Goal: Information Seeking & Learning: Learn about a topic

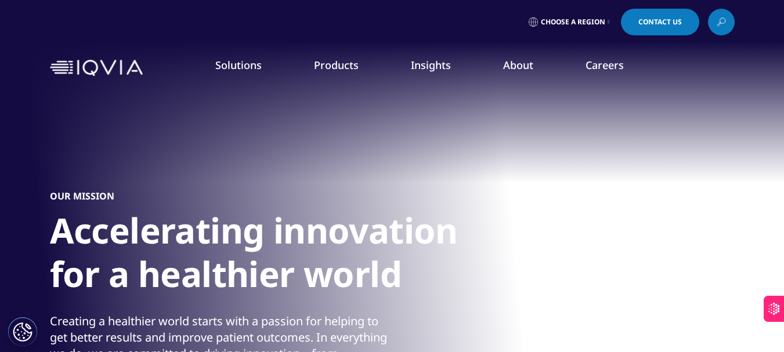
click at [239, 127] on h5 "WHO WE ARE" at bounding box center [300, 133] width 182 height 24
click at [510, 70] on link "About" at bounding box center [518, 65] width 30 height 14
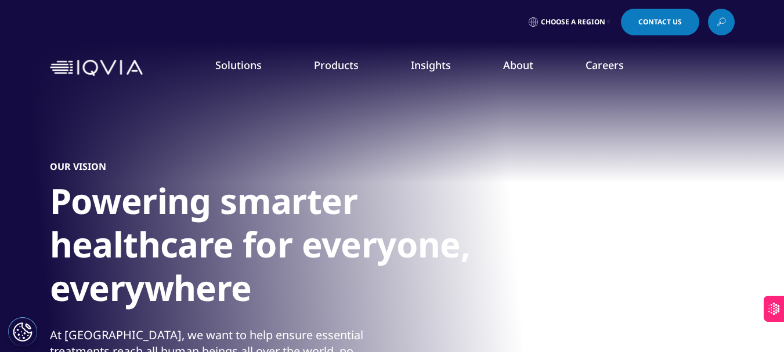
drag, startPoint x: 207, startPoint y: 124, endPoint x: 283, endPoint y: 131, distance: 76.3
click at [283, 131] on div "FEATURED INNOVATIONS IQVIA Connected Intelligence™ IQVIA Healthcare-grade AI® I…" at bounding box center [400, 254] width 767 height 319
click at [299, 132] on h5 "WHO WE ARE" at bounding box center [300, 133] width 182 height 24
drag, startPoint x: 211, startPoint y: 126, endPoint x: 297, endPoint y: 125, distance: 85.3
click at [297, 125] on div "FEATURED INNOVATIONS IQVIA Connected Intelligence™ IQVIA Healthcare-grade AI® I…" at bounding box center [400, 254] width 767 height 319
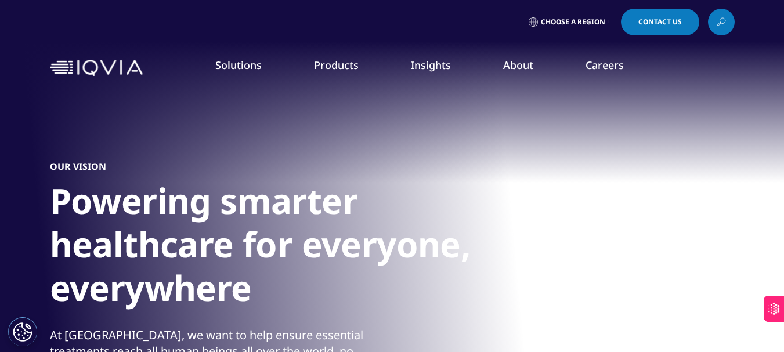
click at [298, 131] on h5 "WHO WE ARE" at bounding box center [300, 133] width 182 height 24
click at [227, 157] on link "Our Story" at bounding box center [305, 156] width 192 height 13
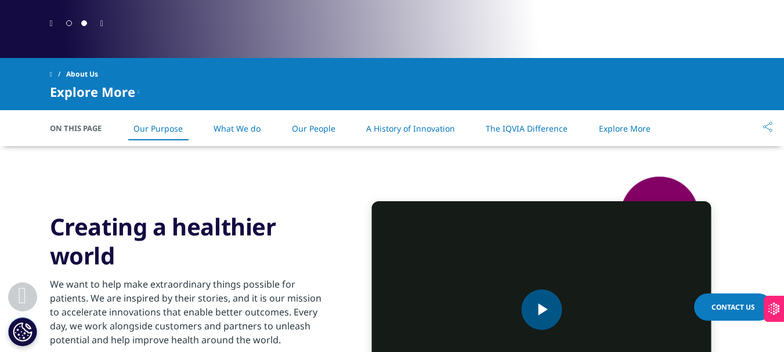
scroll to position [522, 0]
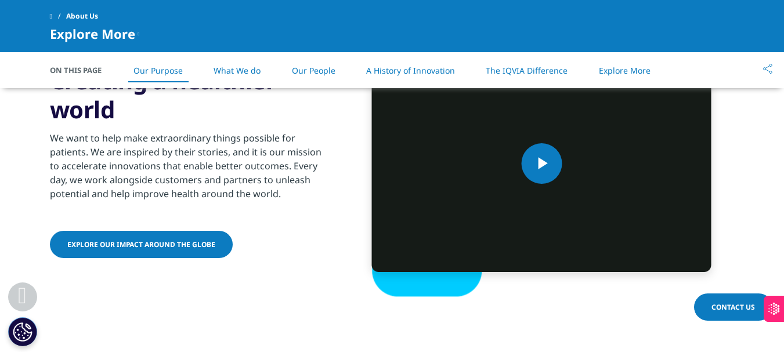
click at [249, 72] on link "What We do" at bounding box center [237, 70] width 47 height 11
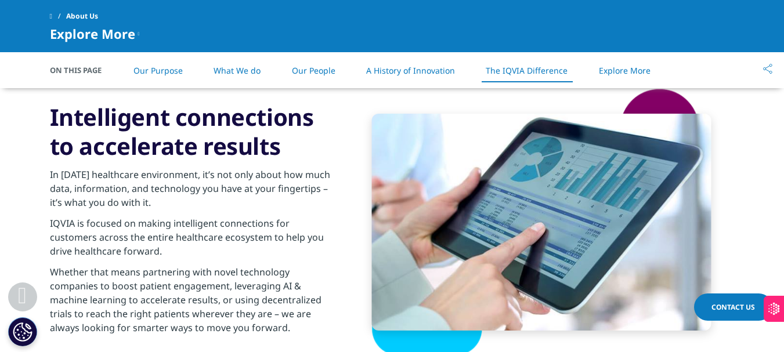
scroll to position [1858, 0]
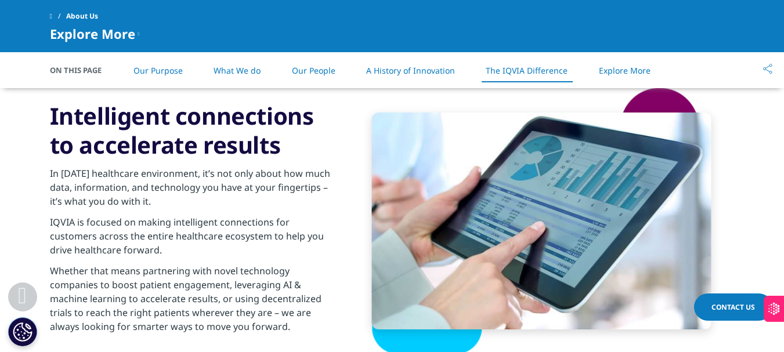
drag, startPoint x: 46, startPoint y: 175, endPoint x: 158, endPoint y: 196, distance: 113.3
click at [158, 196] on section "Intelligent connections to accelerate results In [DATE] healthcare environment,…" at bounding box center [392, 220] width 784 height 327
click at [169, 196] on p "In [DATE] healthcare environment, it’s not only about how much data, informatio…" at bounding box center [190, 191] width 281 height 49
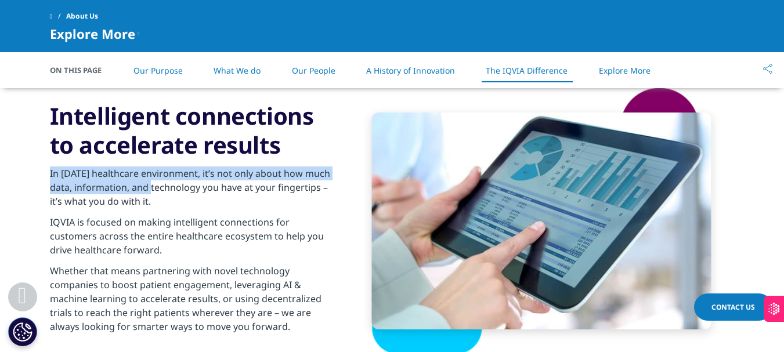
drag, startPoint x: 42, startPoint y: 167, endPoint x: 145, endPoint y: 189, distance: 105.2
click at [145, 189] on section "Intelligent connections to accelerate results In [DATE] healthcare environment,…" at bounding box center [392, 220] width 784 height 327
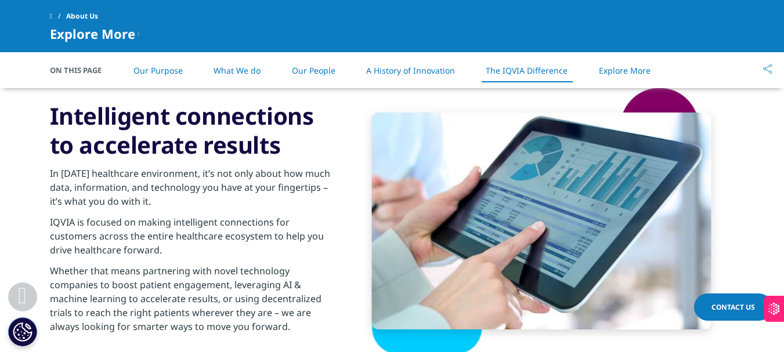
click at [159, 193] on p "In [DATE] healthcare environment, it’s not only about how much data, informatio…" at bounding box center [190, 191] width 281 height 49
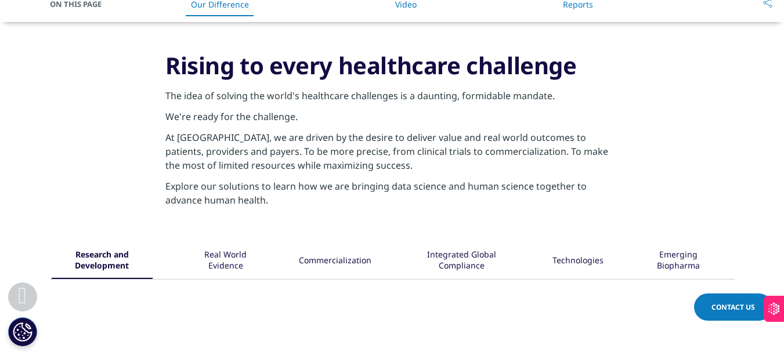
scroll to position [522, 0]
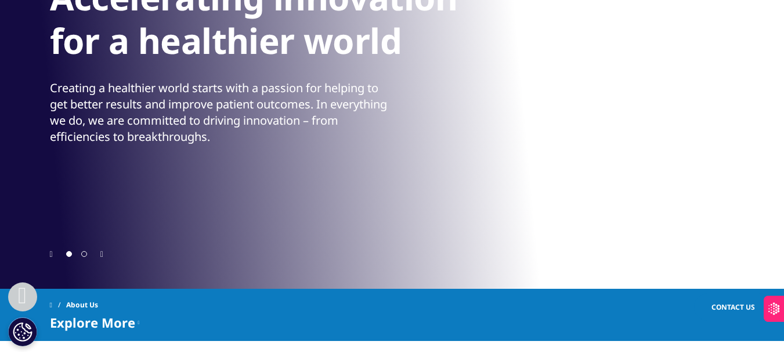
scroll to position [290, 0]
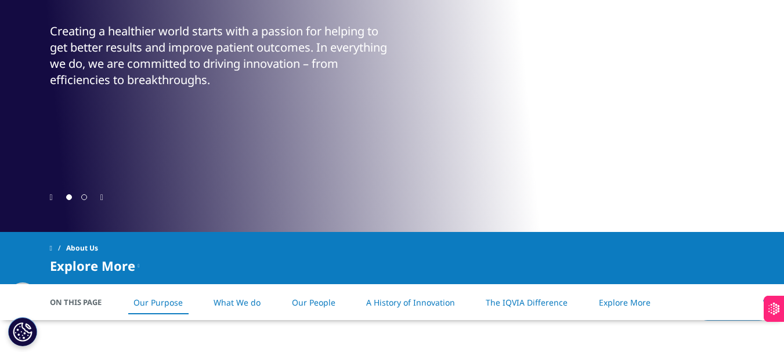
click at [81, 194] on div at bounding box center [77, 197] width 30 height 11
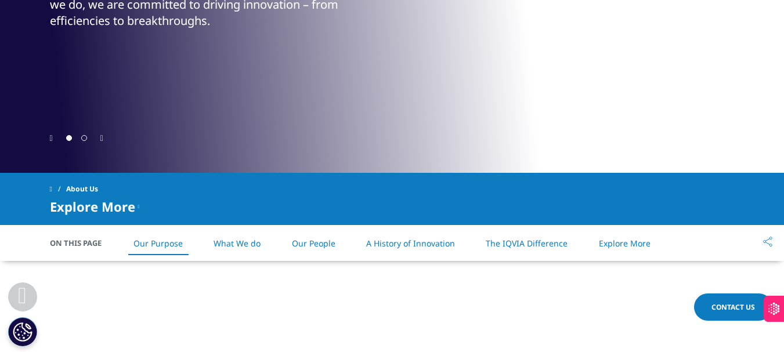
scroll to position [406, 0]
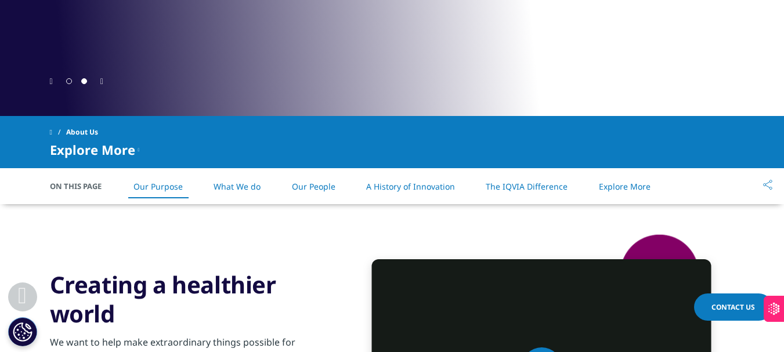
click at [615, 187] on link "Explore More" at bounding box center [625, 186] width 52 height 11
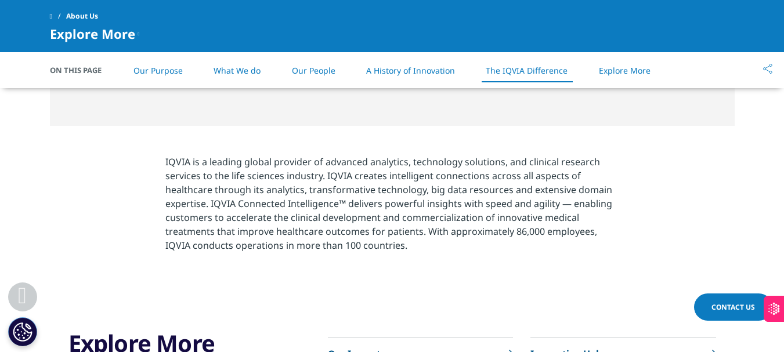
scroll to position [2491, 0]
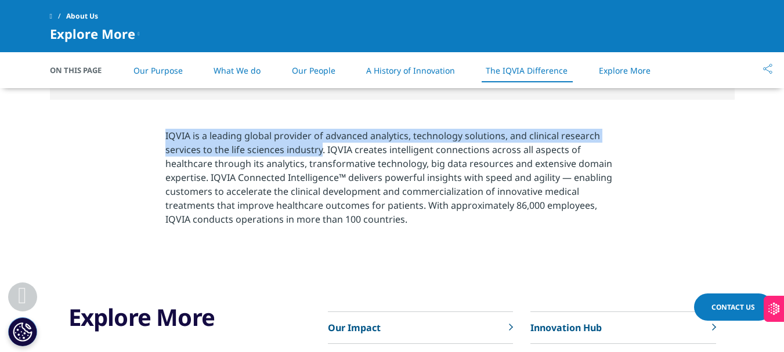
drag, startPoint x: 160, startPoint y: 131, endPoint x: 320, endPoint y: 151, distance: 162.0
click at [320, 151] on section "IQVIA is a leading global provider of advanced analytics, technology solutions,…" at bounding box center [392, 181] width 784 height 162
copy p "IQVIA is a leading global provider of advanced analytics, technology solutions,…"
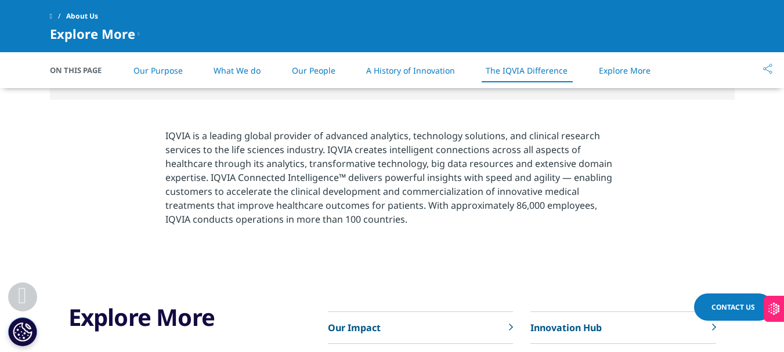
click at [310, 198] on p "IQVIA is a leading global provider of advanced analytics, technology solutions,…" at bounding box center [391, 181] width 453 height 104
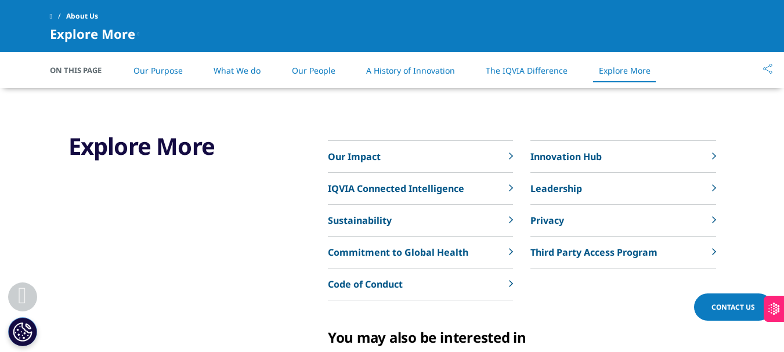
scroll to position [2665, 0]
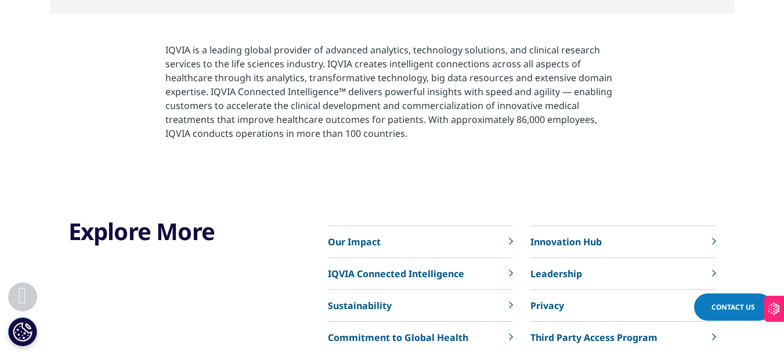
scroll to position [406, 0]
